Goal: Task Accomplishment & Management: Manage account settings

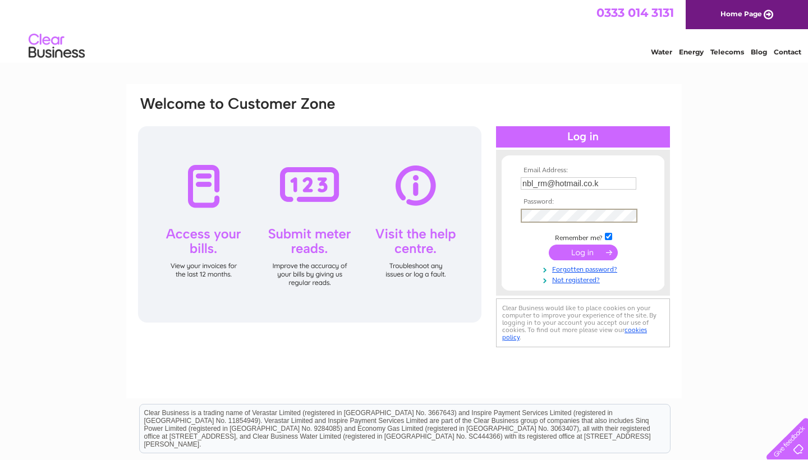
type input "[EMAIL_ADDRESS][DOMAIN_NAME]"
click at [583, 250] on input "submit" at bounding box center [583, 253] width 69 height 16
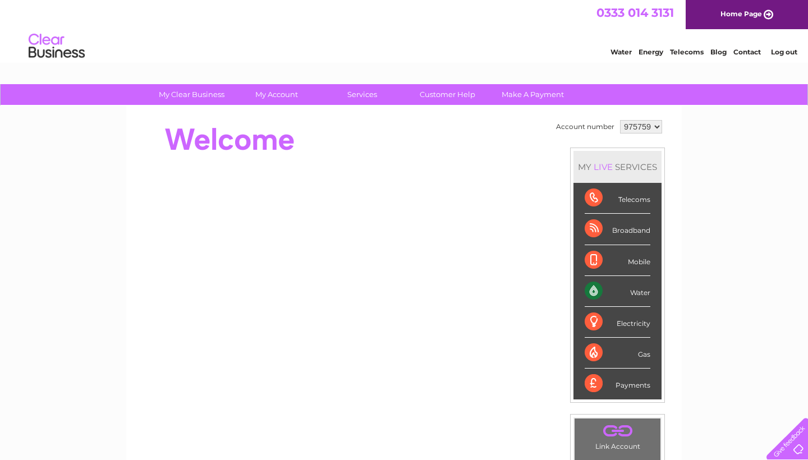
click at [594, 382] on div "Payments" at bounding box center [618, 384] width 66 height 30
click at [596, 380] on div "Payments" at bounding box center [618, 384] width 66 height 30
click at [744, 313] on div "My Clear Business Login Details My Details My Preferences Link Account My Accou…" at bounding box center [404, 399] width 808 height 631
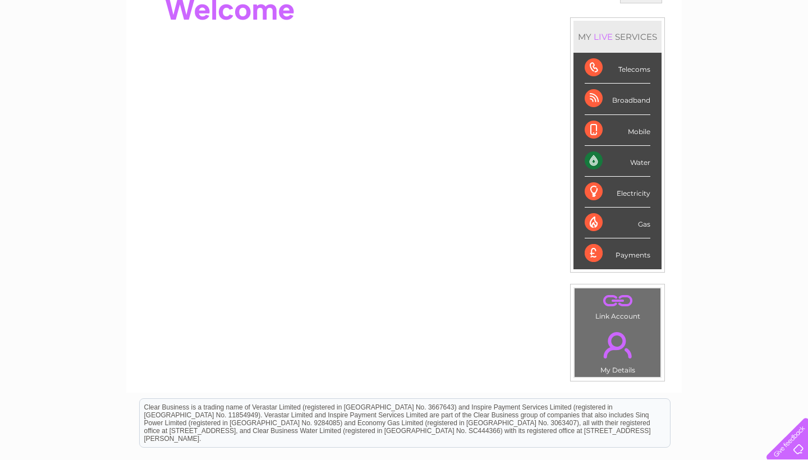
scroll to position [131, 0]
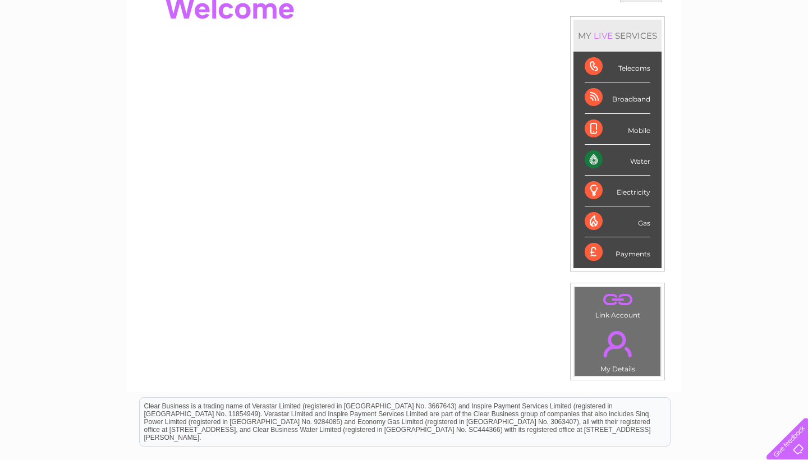
click at [607, 259] on div "Payments" at bounding box center [618, 252] width 66 height 30
click at [628, 255] on div "Payments" at bounding box center [618, 252] width 66 height 30
click at [601, 253] on div "Payments" at bounding box center [618, 252] width 66 height 30
click at [638, 254] on div "Payments" at bounding box center [618, 252] width 66 height 30
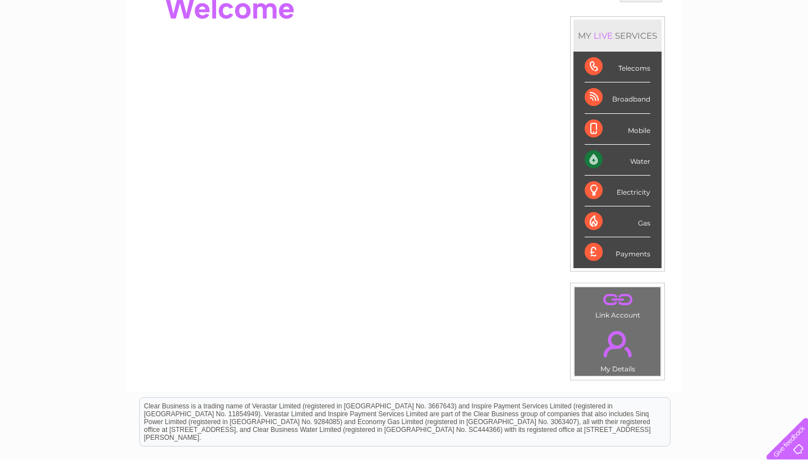
click at [626, 352] on link "." at bounding box center [617, 343] width 80 height 39
click at [617, 301] on link "." at bounding box center [617, 300] width 80 height 20
click at [758, 233] on div "My Clear Business Login Details My Details My Preferences Link Account My Accou…" at bounding box center [404, 268] width 808 height 631
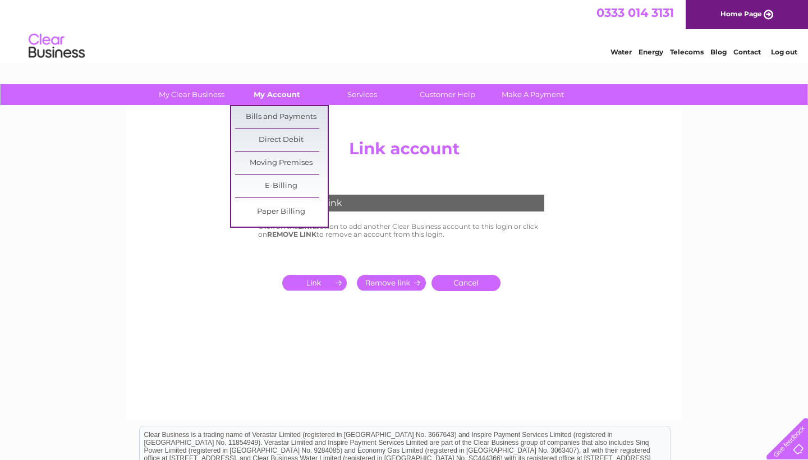
click at [277, 91] on link "My Account" at bounding box center [277, 94] width 93 height 21
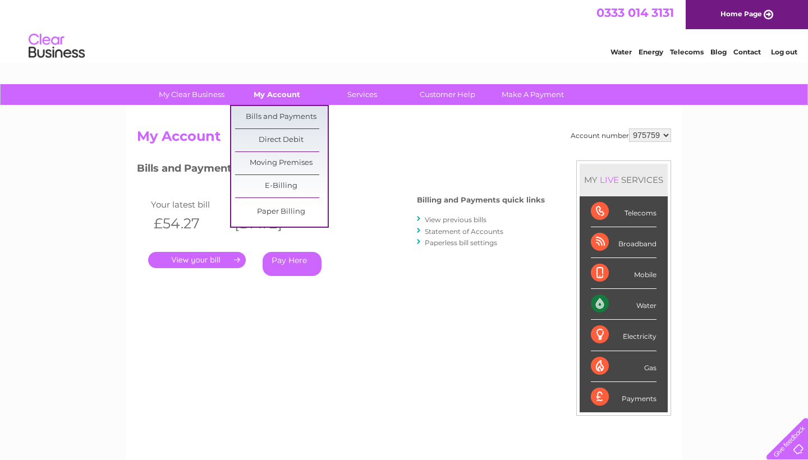
click at [278, 91] on link "My Account" at bounding box center [277, 94] width 93 height 21
click at [271, 143] on link "Direct Debit" at bounding box center [281, 140] width 93 height 22
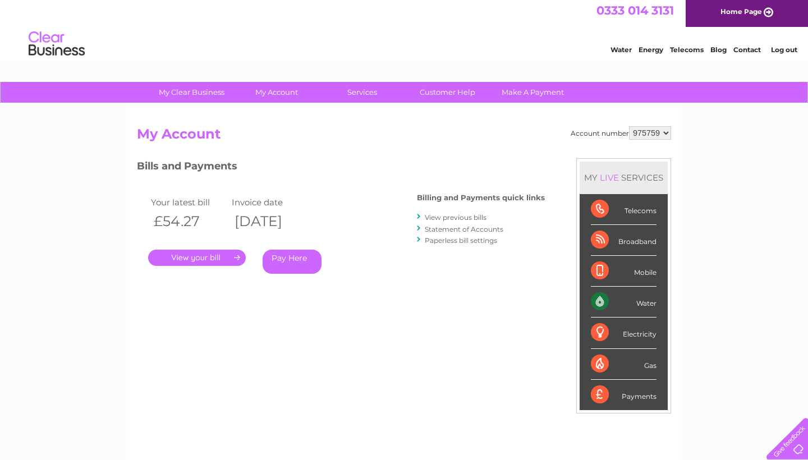
scroll to position [-1, 0]
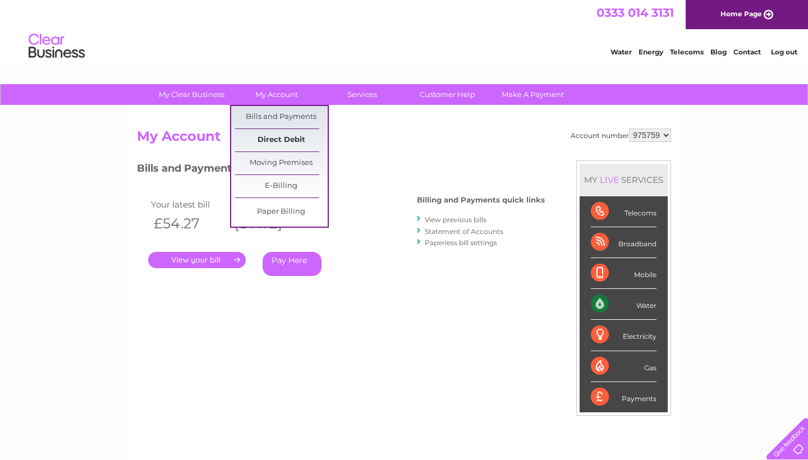
click at [263, 144] on link "Direct Debit" at bounding box center [281, 140] width 93 height 22
click at [295, 128] on link "Bills and Payments" at bounding box center [281, 117] width 93 height 22
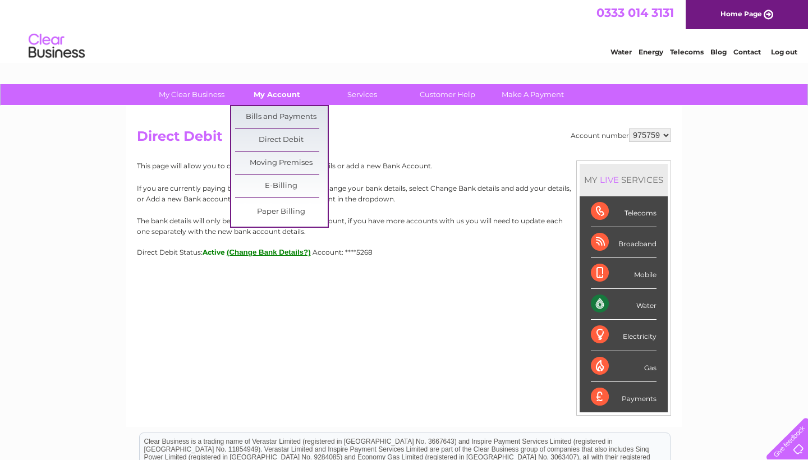
click at [276, 97] on link "My Account" at bounding box center [277, 94] width 93 height 21
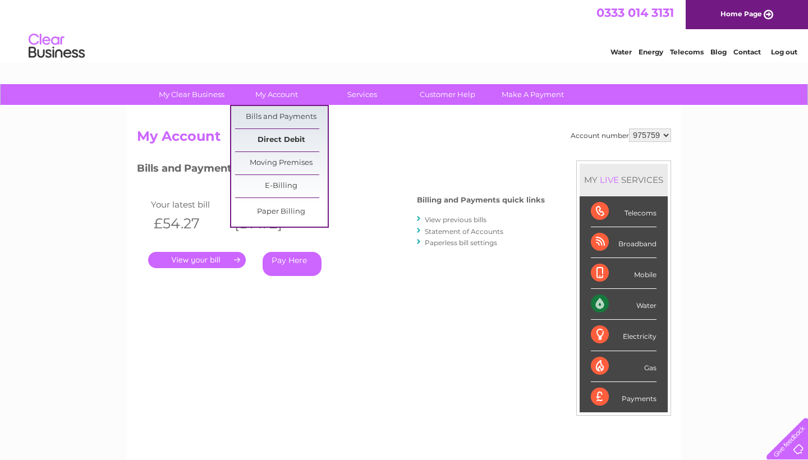
click at [274, 143] on link "Direct Debit" at bounding box center [281, 140] width 93 height 22
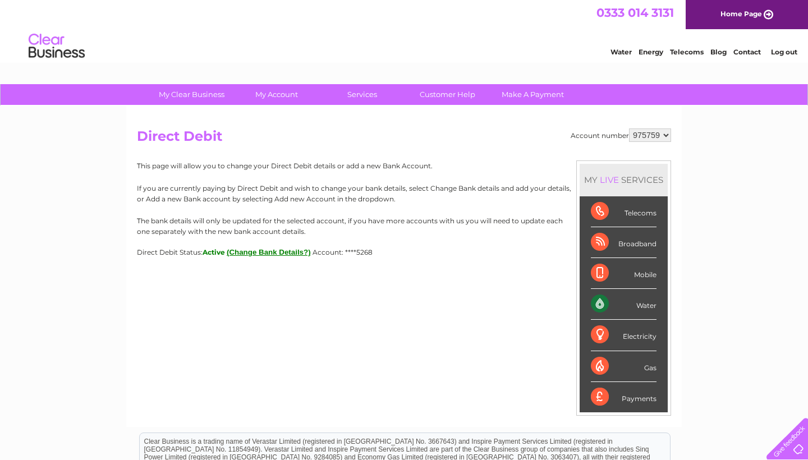
click at [266, 254] on button "(Change Bank Details?)" at bounding box center [269, 252] width 84 height 8
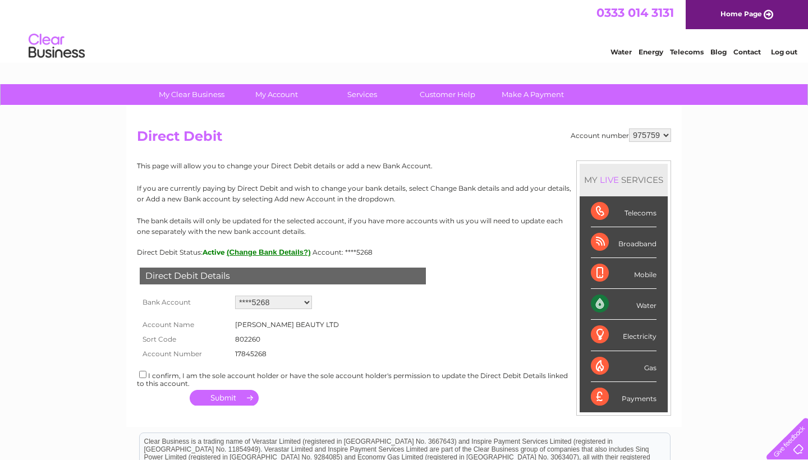
select select "0"
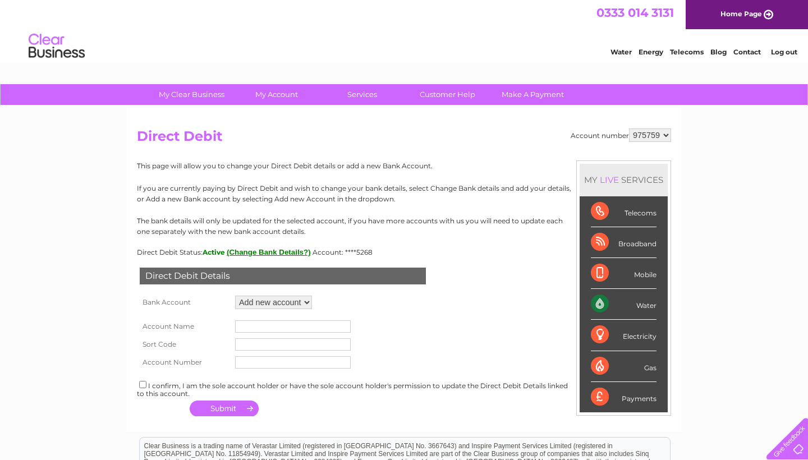
click at [255, 324] on input "text" at bounding box center [293, 326] width 116 height 12
type input "[PERSON_NAME]"
type input "040075"
type input "13050389"
click at [143, 382] on input "checkbox" at bounding box center [142, 384] width 7 height 7
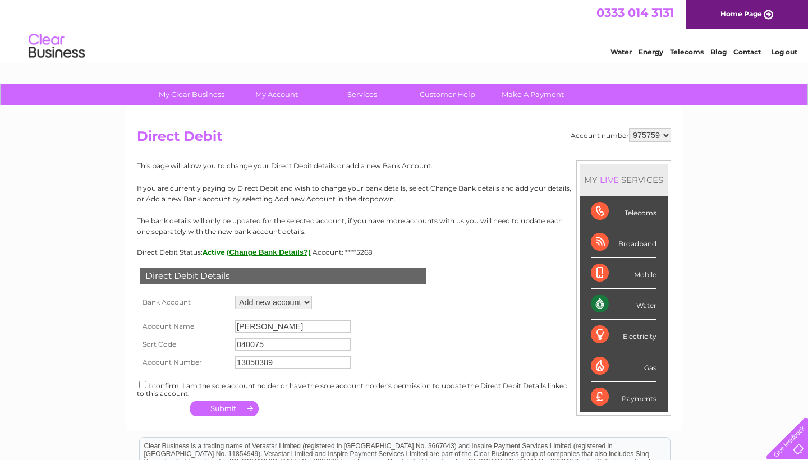
checkbox input "true"
click at [208, 406] on button "button" at bounding box center [224, 409] width 69 height 16
